Goal: Find specific page/section: Find specific page/section

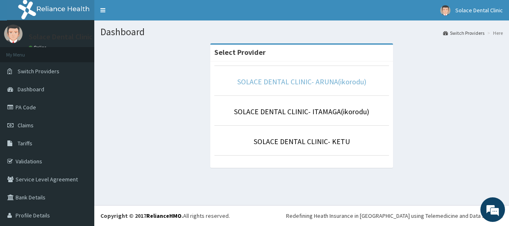
click at [307, 80] on link "SOLACE DENTAL CLINIC- ARUNA(ikorodu)" at bounding box center [301, 81] width 129 height 9
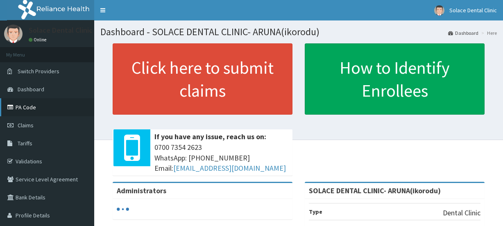
click at [59, 106] on link "PA Code" at bounding box center [47, 107] width 94 height 18
